Goal: Task Accomplishment & Management: Complete application form

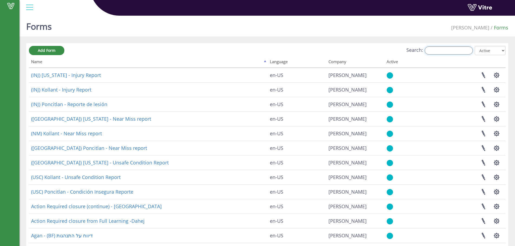
click at [457, 52] on input "Search:" at bounding box center [449, 50] width 48 height 8
type input "צ"
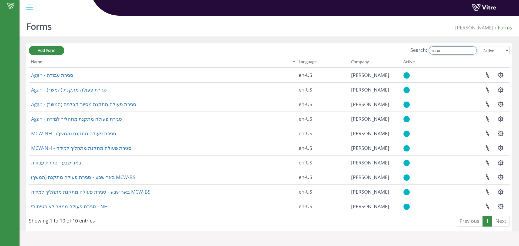
click at [464, 52] on input "סגירת" at bounding box center [453, 50] width 48 height 8
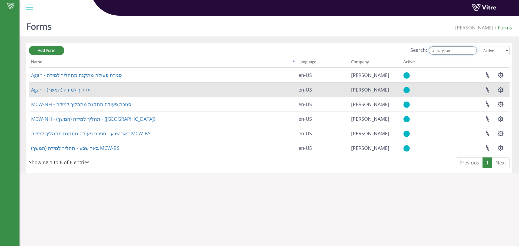
type input "תהליך למידה"
click at [67, 85] on td "Agan - תהליך למידה (המשך)" at bounding box center [162, 89] width 267 height 15
click at [67, 88] on link "Agan - תהליך למידה (המשך)" at bounding box center [61, 89] width 60 height 6
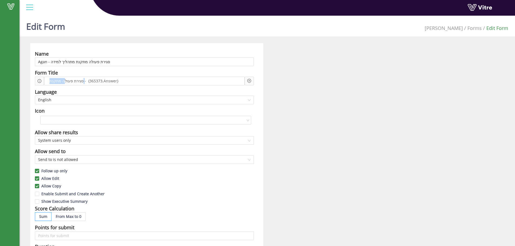
drag, startPoint x: 81, startPoint y: 80, endPoint x: 62, endPoint y: 74, distance: 19.6
click at [62, 74] on div "Form Title סגירת פעולה מתקנת - {365373.Answer}" at bounding box center [144, 77] width 219 height 16
click at [62, 79] on span "סגירת פעולה מתקנת - {365373.Answer}" at bounding box center [84, 81] width 72 height 6
drag, startPoint x: 79, startPoint y: 78, endPoint x: 50, endPoint y: 76, distance: 29.5
click at [50, 77] on div "סגירת פעולה מתקנת - {365373.Answer}" at bounding box center [144, 81] width 201 height 9
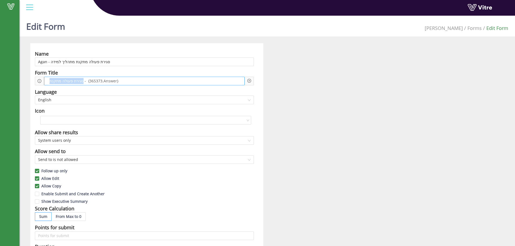
click at [68, 80] on span "סגירת פעולה מתקנת - {365373.Answer}" at bounding box center [84, 81] width 72 height 6
drag, startPoint x: 81, startPoint y: 80, endPoint x: 49, endPoint y: 79, distance: 31.7
click at [49, 79] on span "סגירת פעולה מתקנת - {365373.Answer}" at bounding box center [84, 81] width 72 height 6
click at [61, 80] on span "סגירת פעולה מתקנת - {365373.Answer}" at bounding box center [84, 81] width 72 height 6
click at [85, 79] on span "סגירת פעולה מתקנת - {365373.Answer}" at bounding box center [84, 81] width 72 height 6
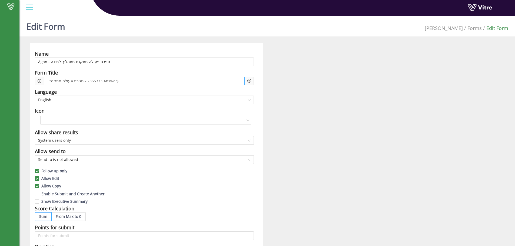
click at [98, 78] on span "סגירת פעולה מתקנת - {365373.Answer}" at bounding box center [84, 81] width 72 height 6
drag, startPoint x: 117, startPoint y: 80, endPoint x: 90, endPoint y: 83, distance: 26.9
click at [90, 83] on div "סגירת פעולה מתקנת - {365373.Answer}" at bounding box center [144, 81] width 201 height 9
click at [90, 83] on span "סגירת פעולה מתקנת - {365373.Answer}" at bounding box center [84, 81] width 72 height 6
click at [251, 80] on div at bounding box center [249, 81] width 9 height 9
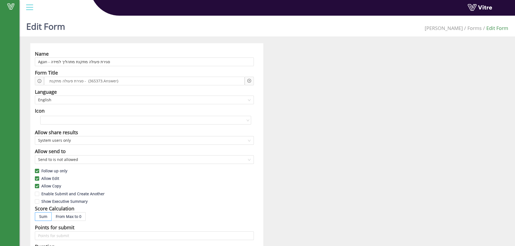
click at [248, 80] on icon "plus-circle" at bounding box center [249, 81] width 4 height 4
click at [267, 88] on input "search" at bounding box center [295, 85] width 66 height 8
click at [132, 79] on div "סגירת פעולה מתקנת - {365373.Answer}" at bounding box center [144, 81] width 201 height 9
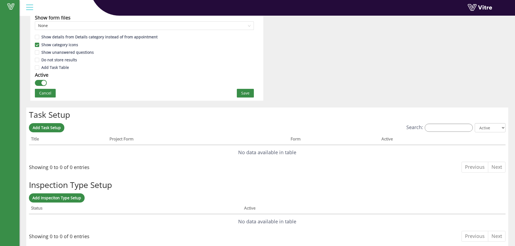
scroll to position [324, 0]
click at [242, 92] on span "Save" at bounding box center [245, 93] width 8 height 6
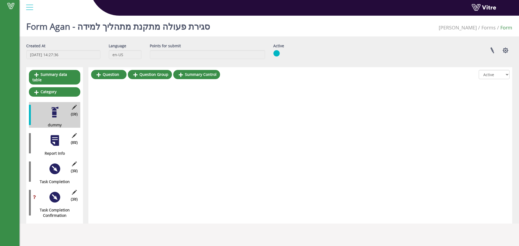
click at [54, 191] on div at bounding box center [55, 197] width 12 height 12
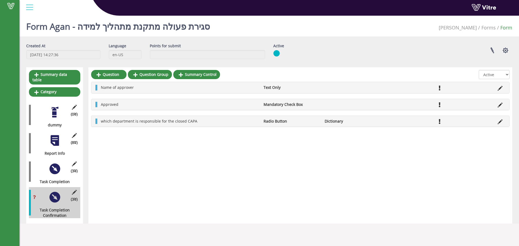
click at [60, 164] on div at bounding box center [55, 169] width 12 height 12
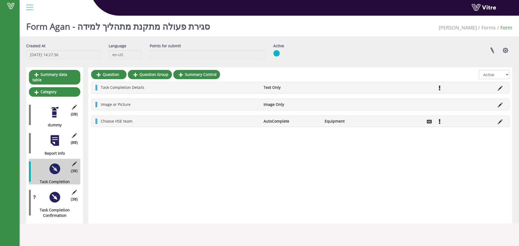
click at [58, 135] on div at bounding box center [55, 141] width 12 height 12
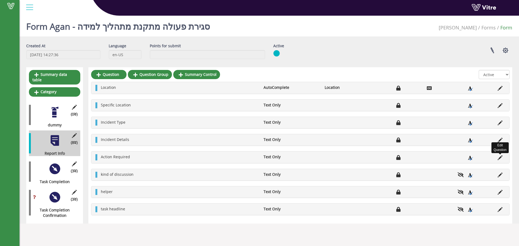
click at [500, 159] on icon at bounding box center [500, 157] width 5 height 5
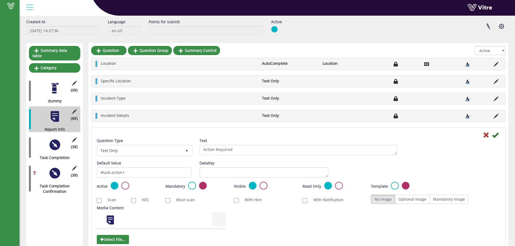
scroll to position [36, 0]
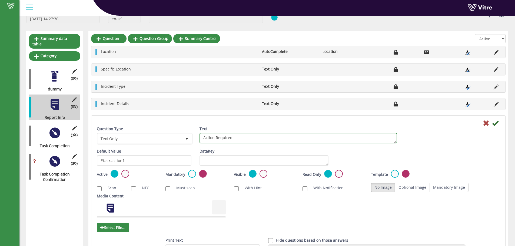
drag, startPoint x: 234, startPoint y: 138, endPoint x: 188, endPoint y: 142, distance: 46.2
click at [201, 140] on textarea "Action Required" at bounding box center [298, 138] width 198 height 11
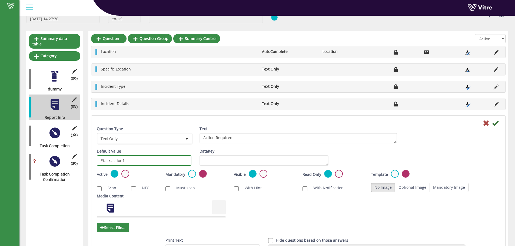
drag, startPoint x: 143, startPoint y: 158, endPoint x: 102, endPoint y: 158, distance: 41.6
click at [102, 158] on input "#task.action1" at bounding box center [144, 160] width 95 height 11
click at [118, 158] on input "#task.action1" at bounding box center [144, 160] width 95 height 11
click at [118, 157] on input "#task.action1" at bounding box center [144, 160] width 95 height 11
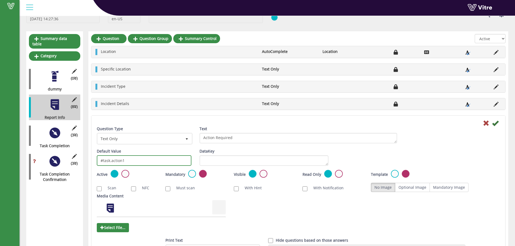
click at [118, 157] on input "#task.action1" at bounding box center [144, 160] width 95 height 11
drag, startPoint x: 128, startPoint y: 158, endPoint x: 98, endPoint y: 161, distance: 29.6
click at [98, 161] on input "#task.action1" at bounding box center [144, 160] width 95 height 11
click at [58, 160] on div at bounding box center [55, 161] width 12 height 12
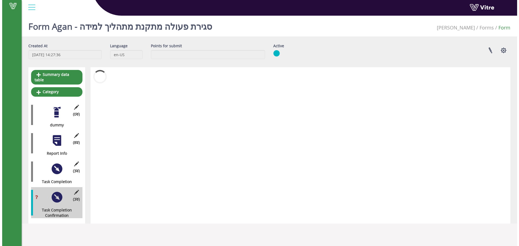
scroll to position [0, 0]
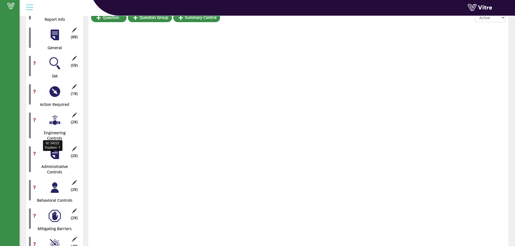
scroll to position [149, 0]
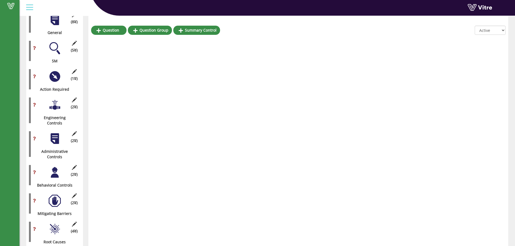
click at [57, 75] on div at bounding box center [55, 77] width 12 height 12
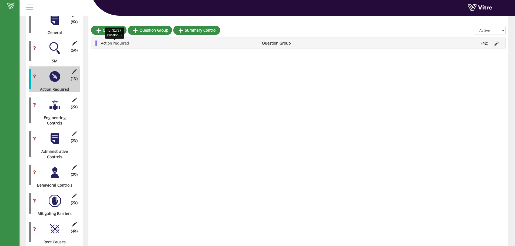
click at [123, 44] on span "Action required" at bounding box center [115, 43] width 28 height 5
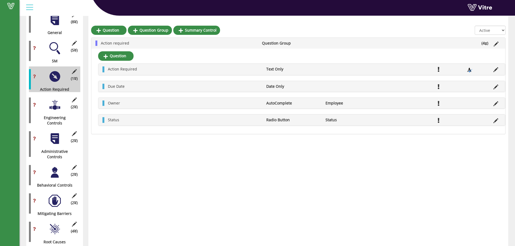
click at [498, 69] on icon at bounding box center [495, 69] width 5 height 5
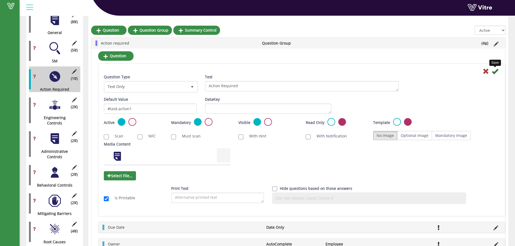
click at [497, 72] on icon at bounding box center [495, 71] width 6 height 6
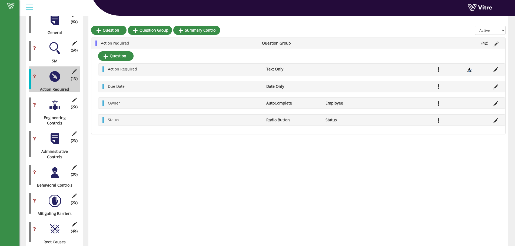
click at [56, 102] on div at bounding box center [55, 105] width 12 height 12
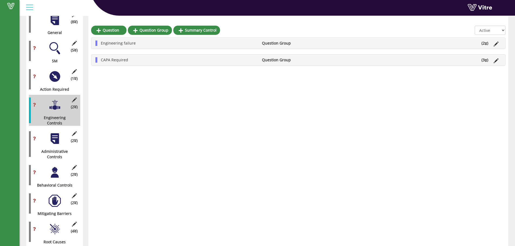
click at [488, 61] on li "(3 )" at bounding box center [485, 59] width 12 height 5
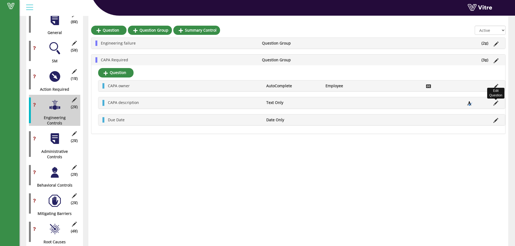
click at [494, 104] on icon at bounding box center [495, 103] width 5 height 5
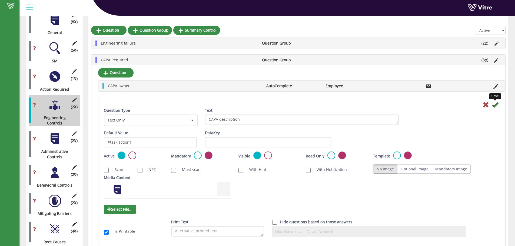
click at [497, 103] on icon at bounding box center [495, 105] width 6 height 6
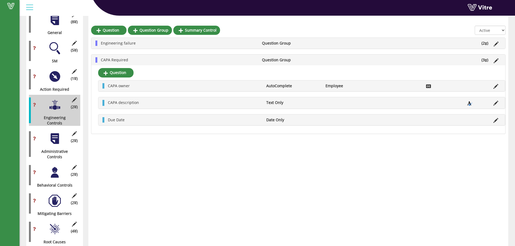
click at [61, 133] on div at bounding box center [55, 139] width 12 height 12
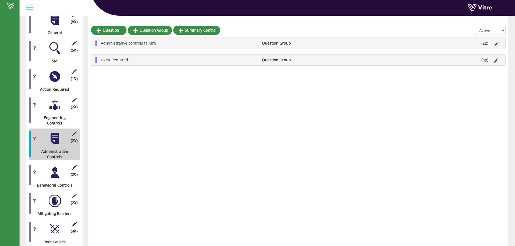
click at [484, 62] on li "(3 )" at bounding box center [485, 59] width 12 height 5
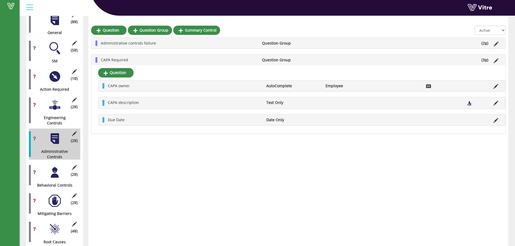
click at [493, 104] on li at bounding box center [496, 102] width 10 height 5
click at [494, 104] on icon at bounding box center [495, 103] width 5 height 5
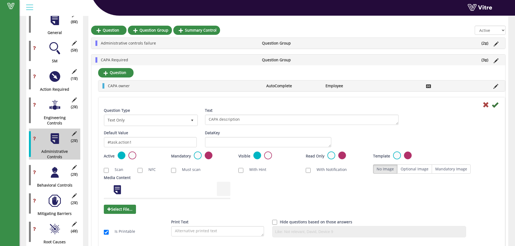
click at [498, 106] on icon at bounding box center [495, 105] width 6 height 6
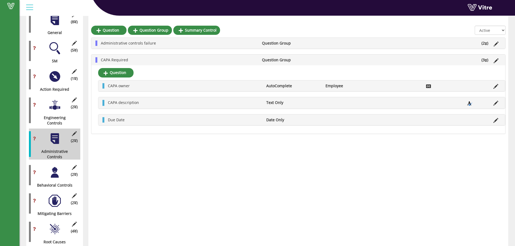
click at [59, 166] on div at bounding box center [55, 172] width 12 height 12
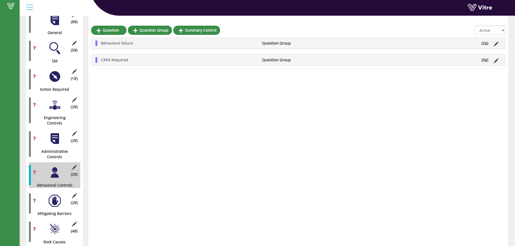
click at [485, 59] on icon at bounding box center [486, 61] width 2 height 4
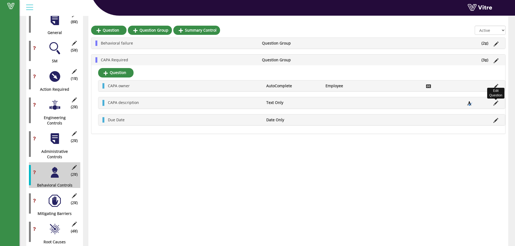
click at [494, 103] on icon at bounding box center [495, 103] width 5 height 5
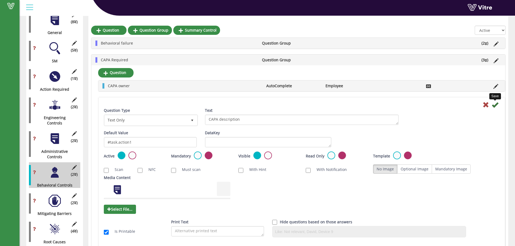
click at [496, 106] on icon at bounding box center [495, 105] width 6 height 6
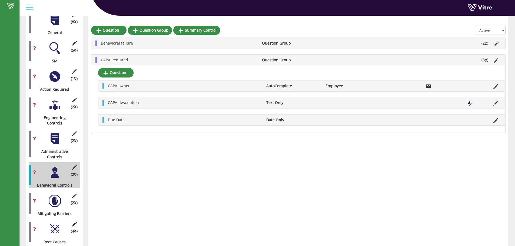
click at [53, 195] on div at bounding box center [55, 201] width 12 height 12
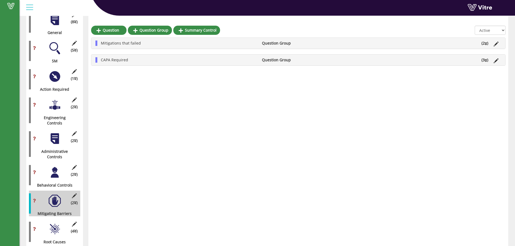
click at [486, 61] on icon at bounding box center [486, 61] width 2 height 4
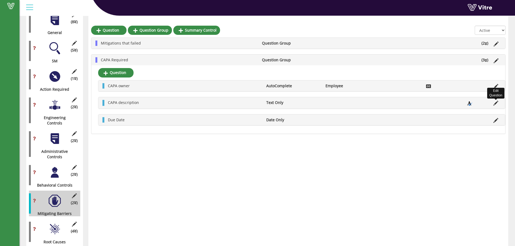
click at [495, 101] on icon at bounding box center [495, 103] width 5 height 5
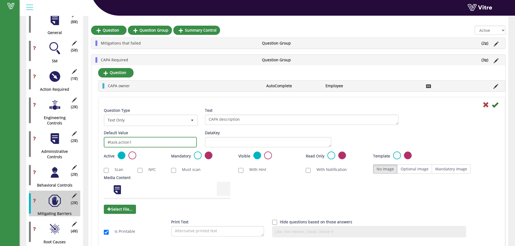
drag, startPoint x: 143, startPoint y: 147, endPoint x: 182, endPoint y: 151, distance: 38.9
click at [143, 147] on input "#task.action1" at bounding box center [150, 142] width 93 height 11
click at [497, 107] on icon at bounding box center [495, 105] width 6 height 6
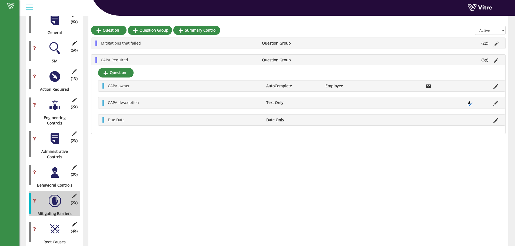
click at [56, 74] on div at bounding box center [55, 77] width 12 height 12
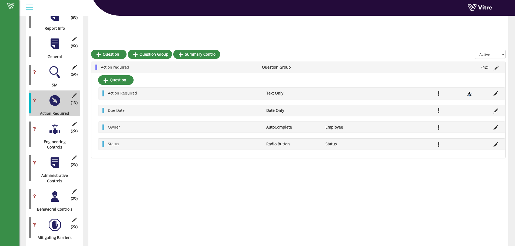
scroll to position [113, 0]
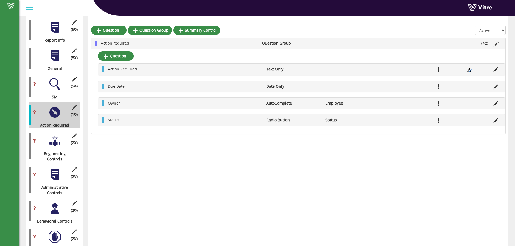
click at [485, 44] on icon at bounding box center [486, 44] width 2 height 4
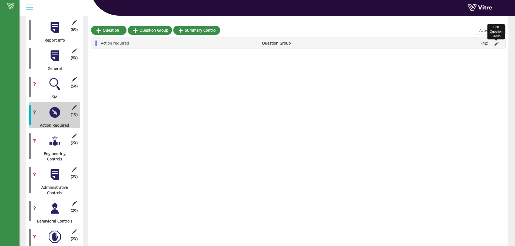
click at [495, 44] on icon at bounding box center [496, 44] width 5 height 5
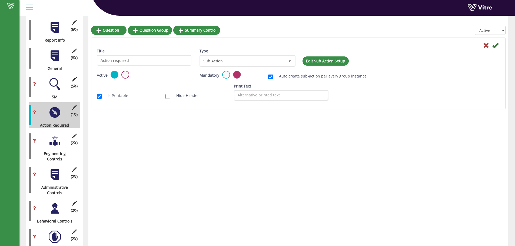
click at [54, 140] on div at bounding box center [55, 141] width 12 height 12
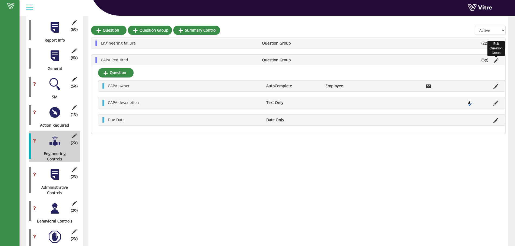
click at [498, 59] on icon at bounding box center [496, 60] width 5 height 5
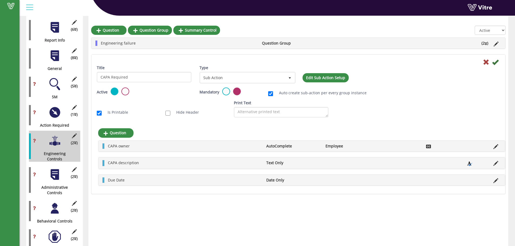
click at [49, 169] on div at bounding box center [55, 175] width 12 height 12
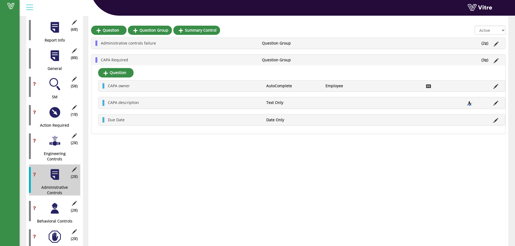
click at [63, 198] on div "(2 ) Behavioral Controls" at bounding box center [54, 211] width 51 height 26
click at [58, 202] on div at bounding box center [55, 208] width 12 height 12
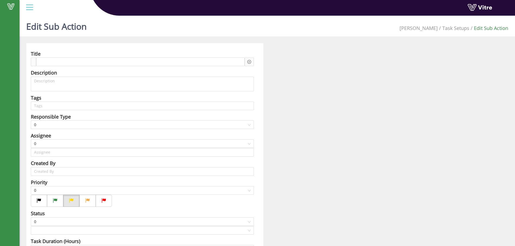
type input "[PERSON_NAME]"
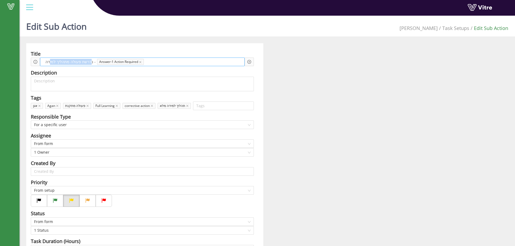
drag, startPoint x: 87, startPoint y: 62, endPoint x: 49, endPoint y: 63, distance: 37.9
click at [49, 63] on span "נדרשת פעולה מתהליך למידה -" at bounding box center [70, 62] width 53 height 6
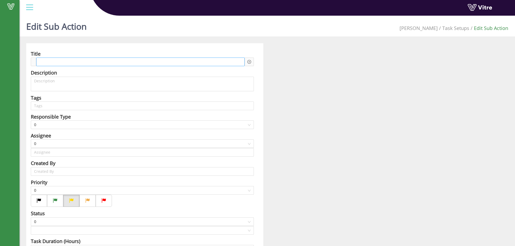
type input "[PERSON_NAME]"
